Goal: Information Seeking & Learning: Learn about a topic

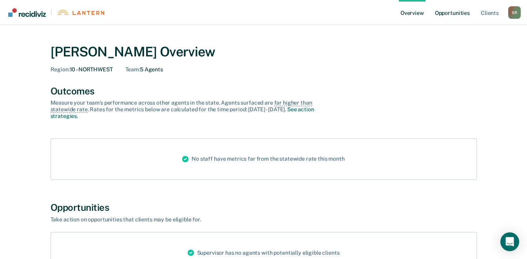
click at [447, 14] on link "Opportunities" at bounding box center [453, 12] width 38 height 25
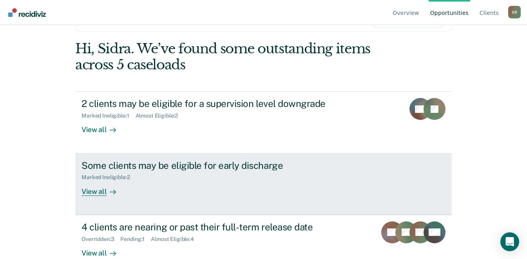
scroll to position [78, 0]
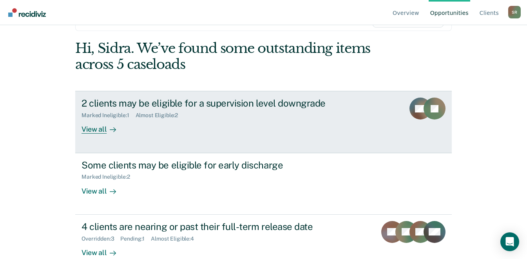
click at [107, 129] on div at bounding box center [111, 129] width 9 height 9
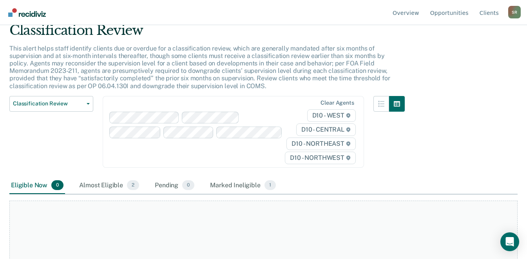
scroll to position [78, 0]
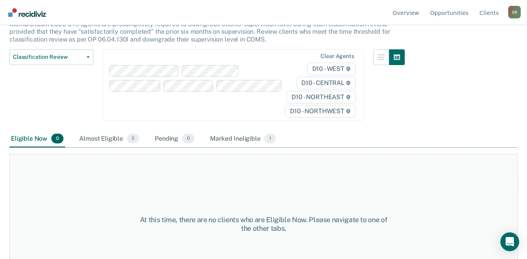
click at [104, 138] on div "Almost Eligible 2" at bounding box center [109, 139] width 63 height 17
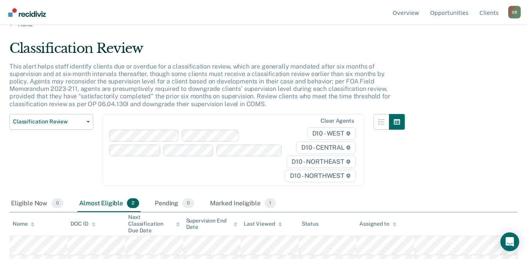
scroll to position [27, 0]
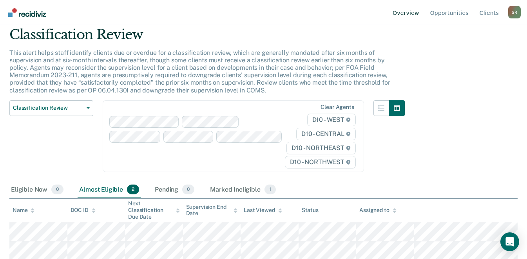
click at [416, 13] on link "Overview" at bounding box center [406, 12] width 30 height 25
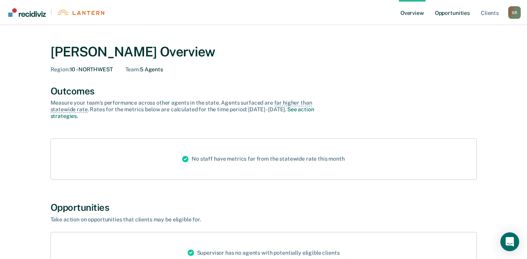
click at [455, 12] on link "Opportunities" at bounding box center [453, 12] width 38 height 25
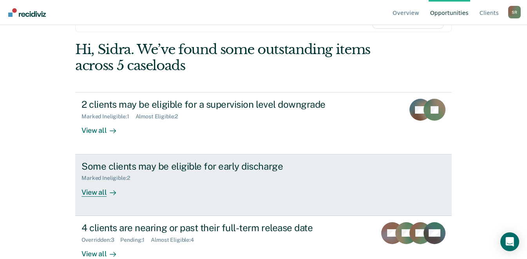
scroll to position [78, 0]
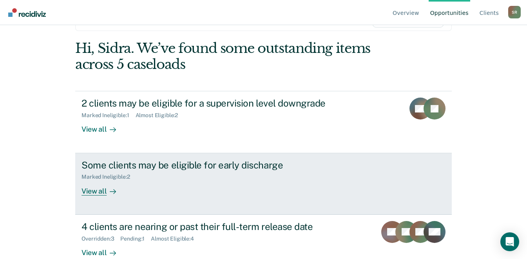
click at [97, 191] on div "View all" at bounding box center [104, 187] width 44 height 15
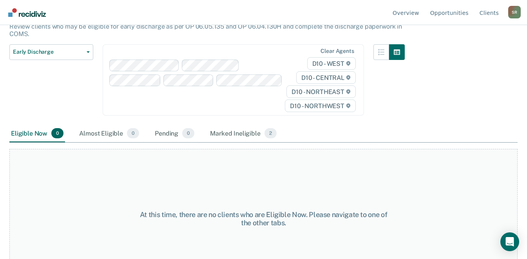
scroll to position [78, 0]
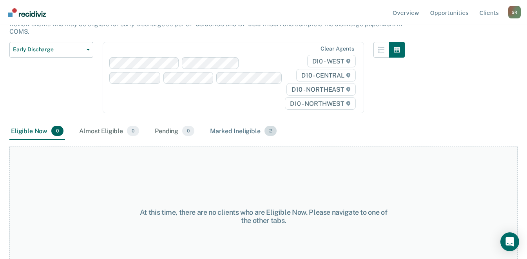
click at [238, 130] on div "Marked Ineligible 2" at bounding box center [244, 131] width 70 height 17
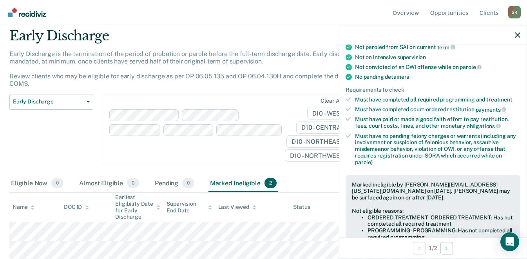
scroll to position [196, 0]
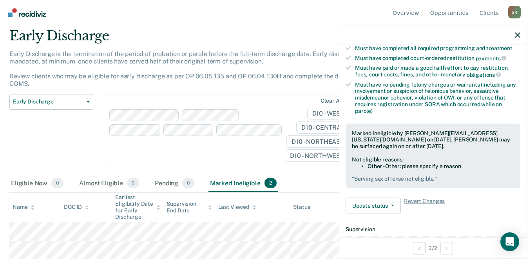
click at [514, 33] on div at bounding box center [433, 35] width 187 height 20
click at [517, 35] on icon "button" at bounding box center [517, 34] width 5 height 5
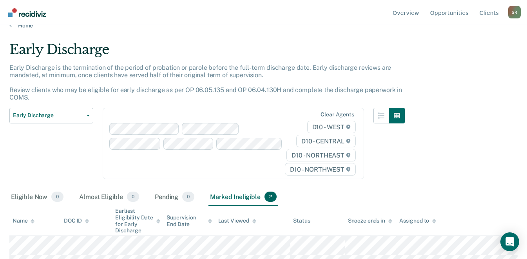
scroll to position [0, 0]
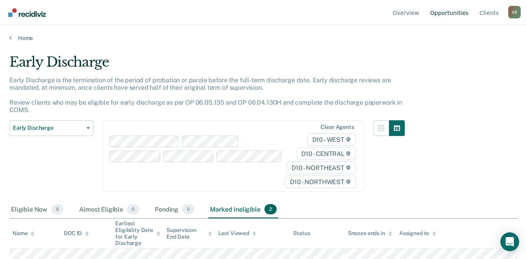
click at [455, 15] on link "Opportunities" at bounding box center [450, 12] width 42 height 25
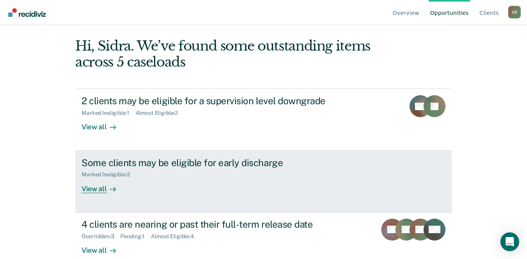
scroll to position [94, 0]
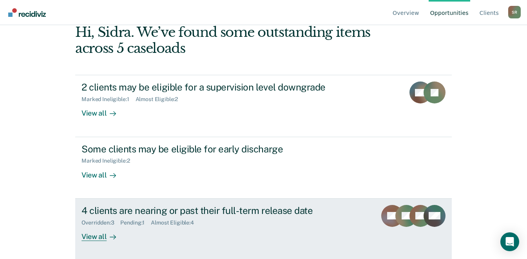
click at [93, 238] on div "View all" at bounding box center [104, 233] width 44 height 15
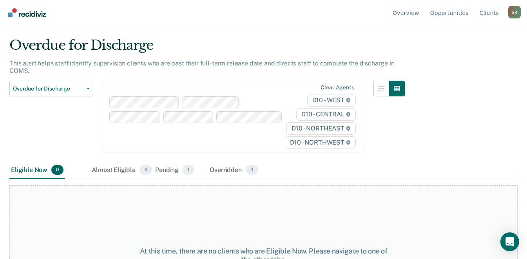
scroll to position [22, 0]
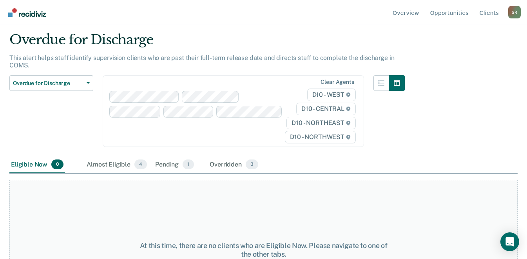
drag, startPoint x: 110, startPoint y: 184, endPoint x: 138, endPoint y: 194, distance: 29.8
click at [134, 178] on div "Overdue for Discharge This alert helps staff identify supervision clients who a…" at bounding box center [263, 105] width 508 height 146
click at [227, 163] on div "Overridden 3" at bounding box center [234, 164] width 52 height 17
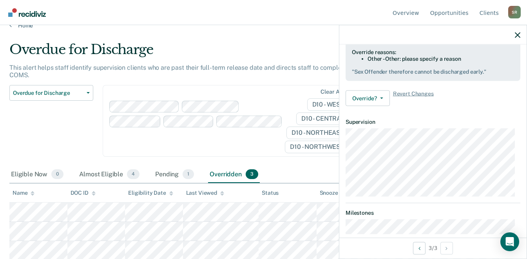
scroll to position [118, 0]
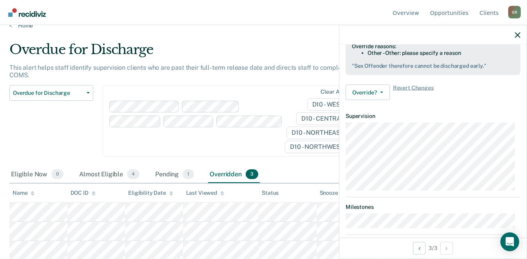
click at [313, 51] on div "Overdue for Discharge" at bounding box center [207, 53] width 396 height 22
click at [512, 33] on div at bounding box center [433, 35] width 187 height 20
click at [515, 35] on icon "button" at bounding box center [517, 34] width 5 height 5
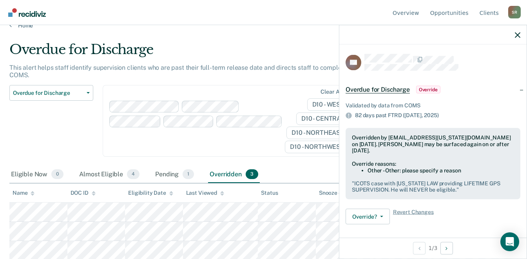
scroll to position [39, 0]
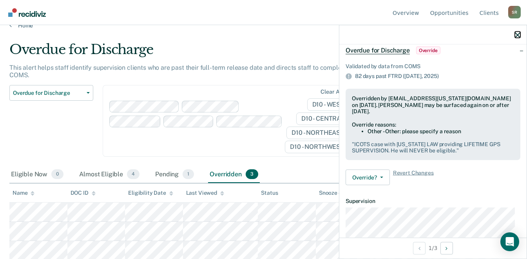
click at [517, 36] on icon "button" at bounding box center [517, 34] width 5 height 5
